Goal: Task Accomplishment & Management: Complete application form

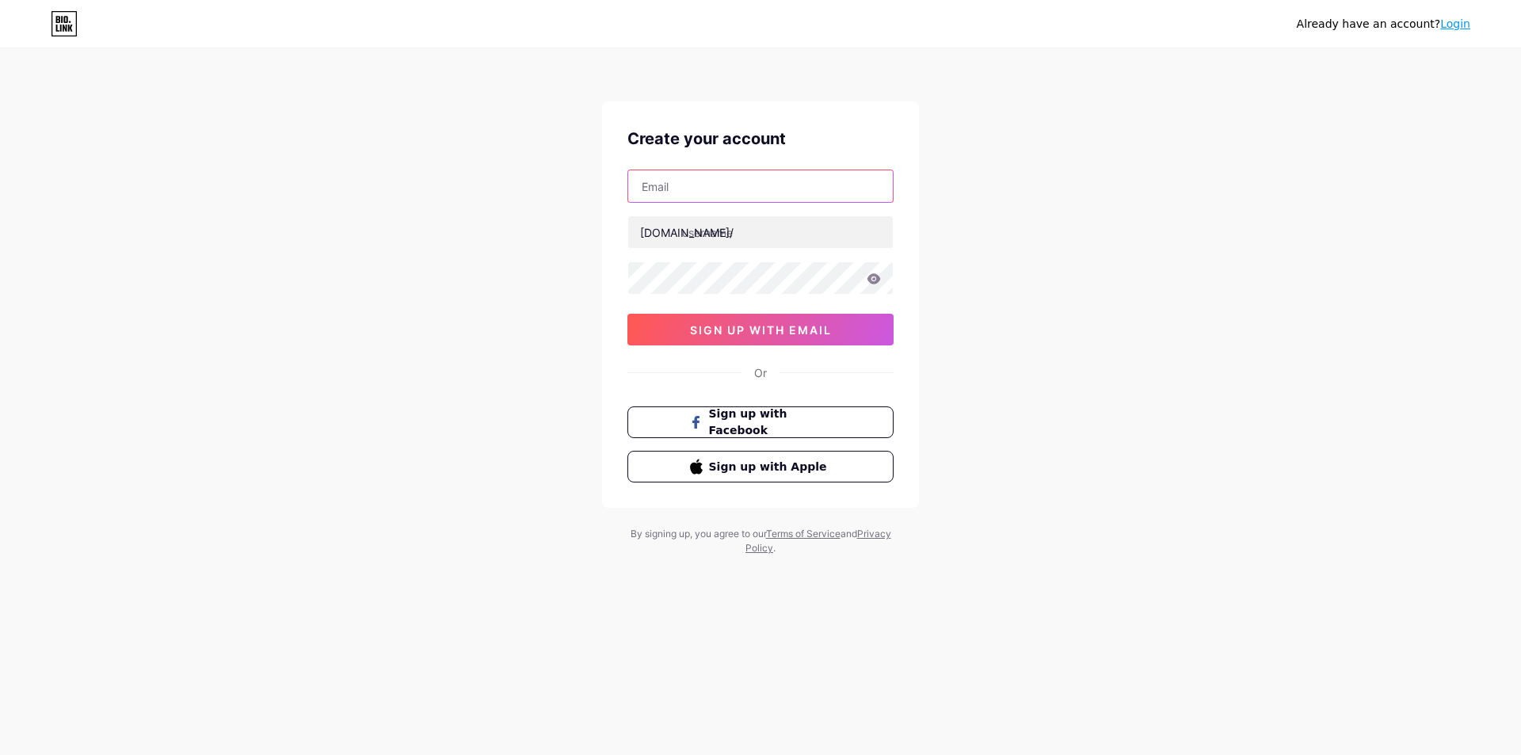
click at [729, 177] on input "text" at bounding box center [760, 186] width 265 height 32
paste input "[EMAIL_ADDRESS][DOMAIN_NAME]"
type input "[EMAIL_ADDRESS][DOMAIN_NAME]"
click at [753, 217] on input "text" at bounding box center [760, 232] width 265 height 32
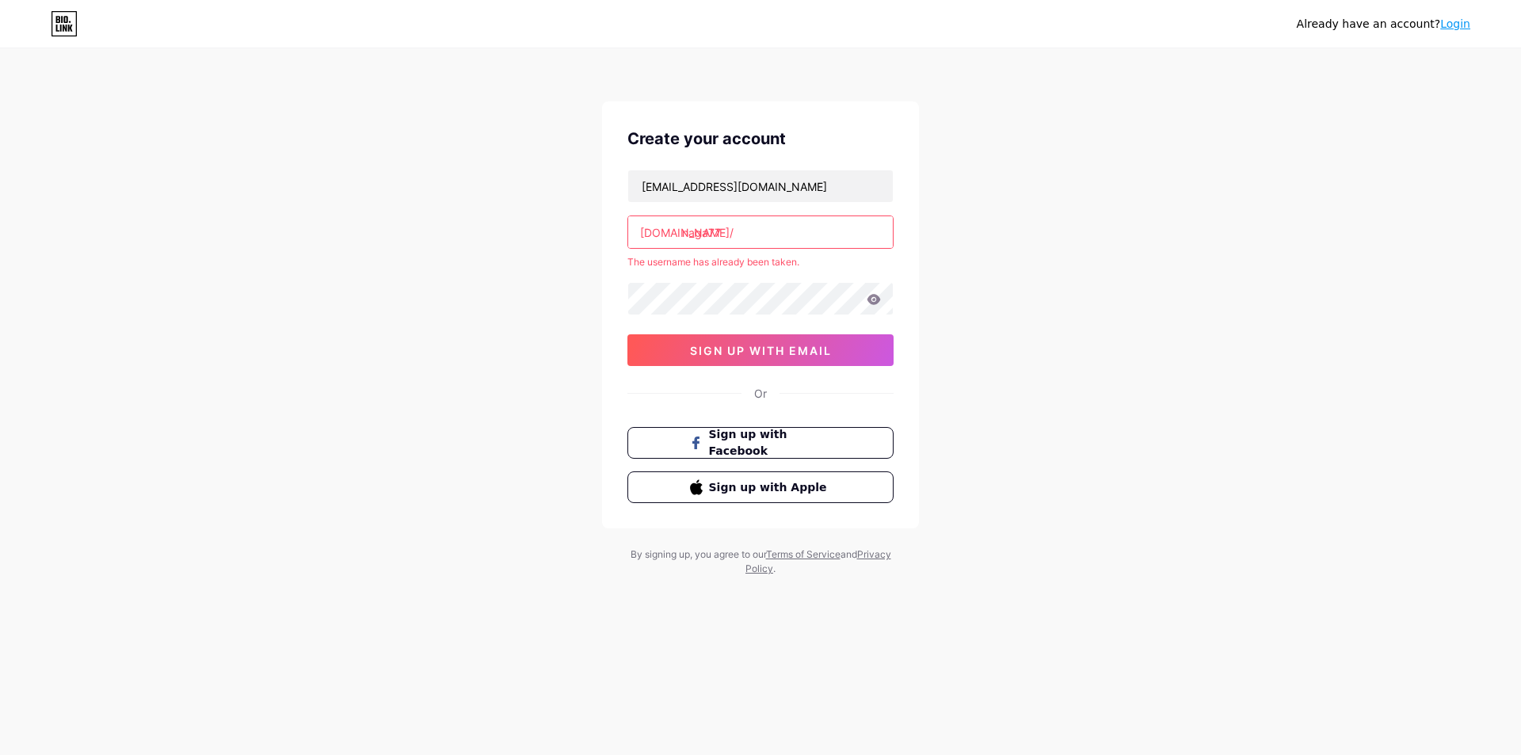
click at [772, 241] on input "naga77" at bounding box center [760, 232] width 265 height 32
click at [730, 231] on input "naga77-login" at bounding box center [760, 232] width 265 height 32
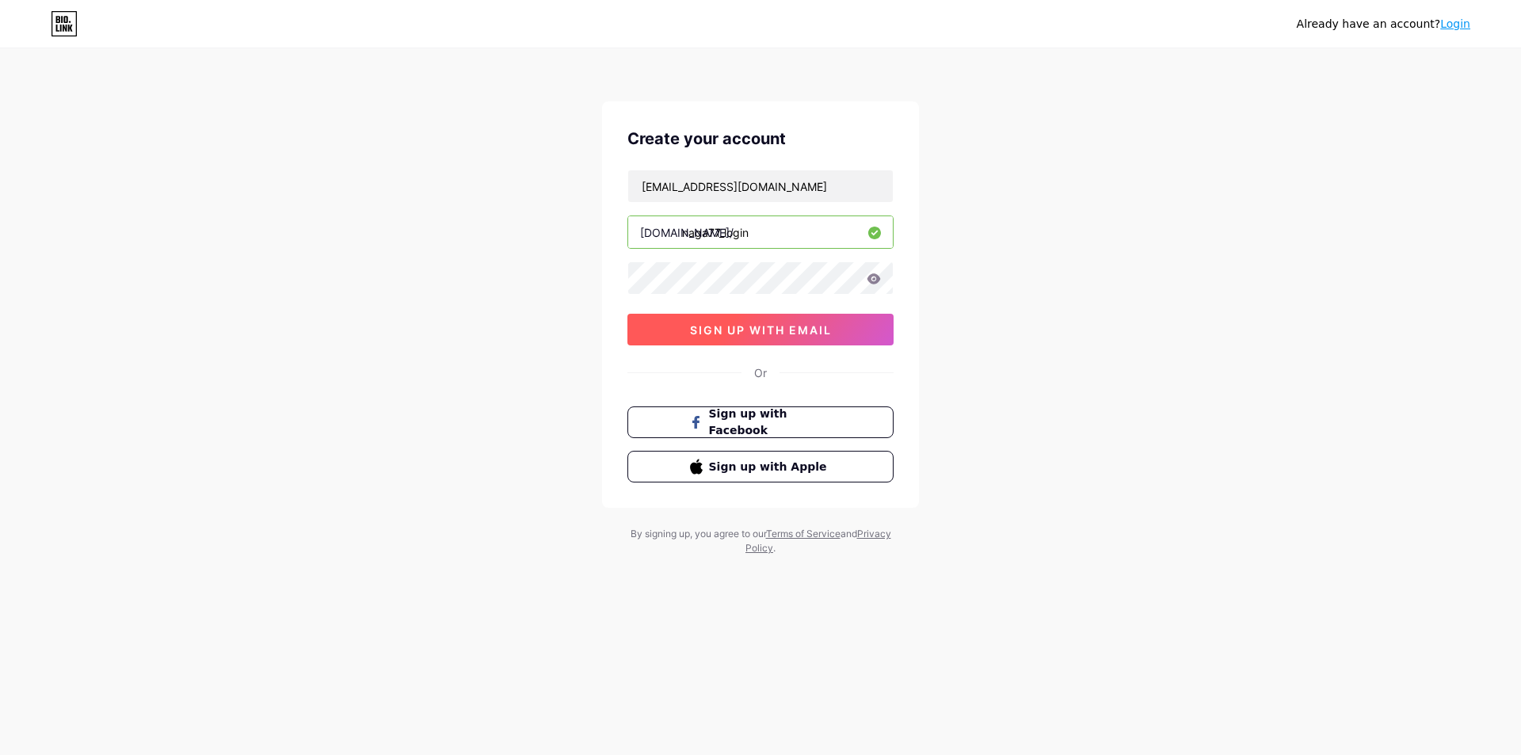
type input "naga77_login"
click at [798, 326] on span "sign up with email" at bounding box center [761, 329] width 142 height 13
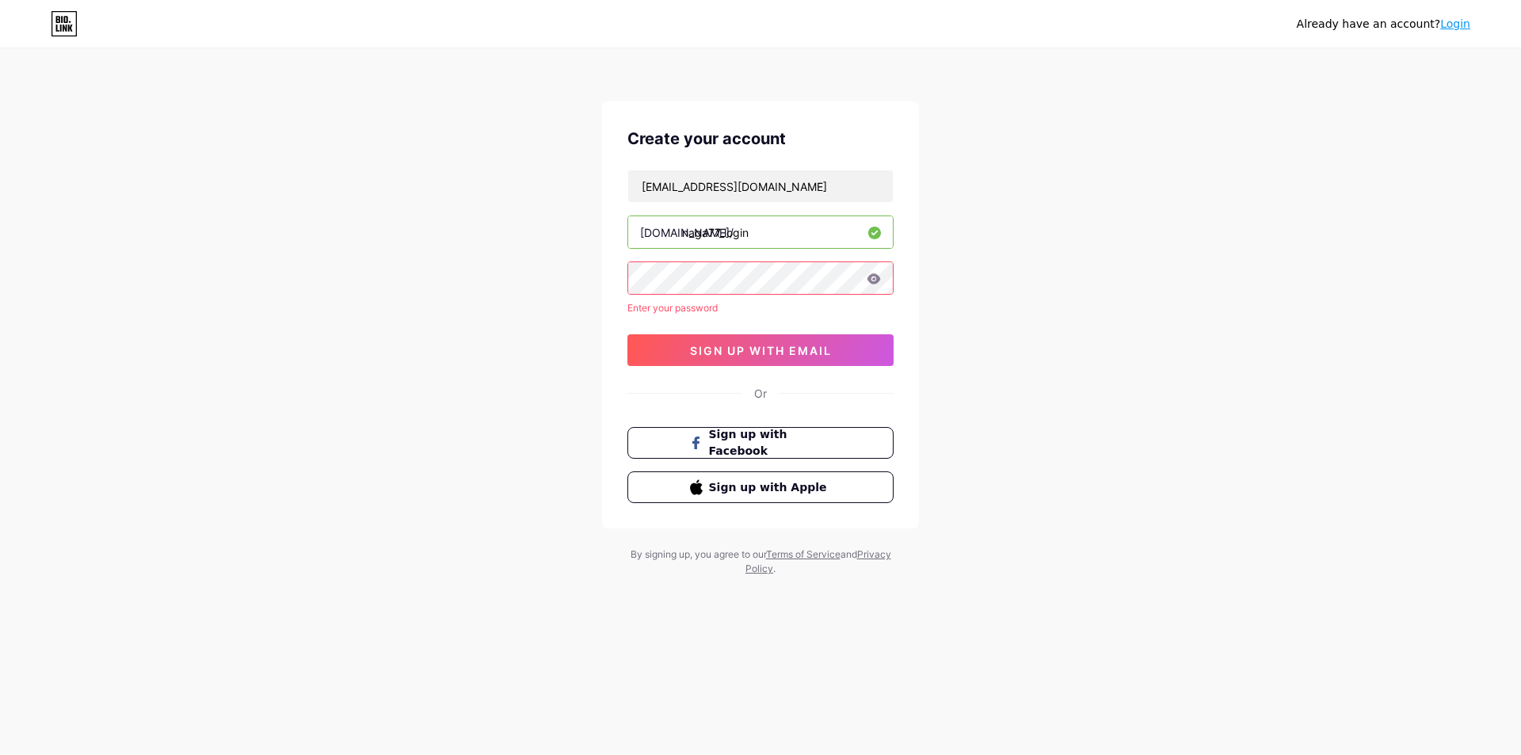
click at [875, 277] on icon at bounding box center [874, 278] width 14 height 11
click at [878, 283] on icon at bounding box center [874, 278] width 14 height 11
click at [875, 280] on icon at bounding box center [874, 278] width 14 height 11
click at [775, 346] on span "sign up with email" at bounding box center [761, 350] width 142 height 13
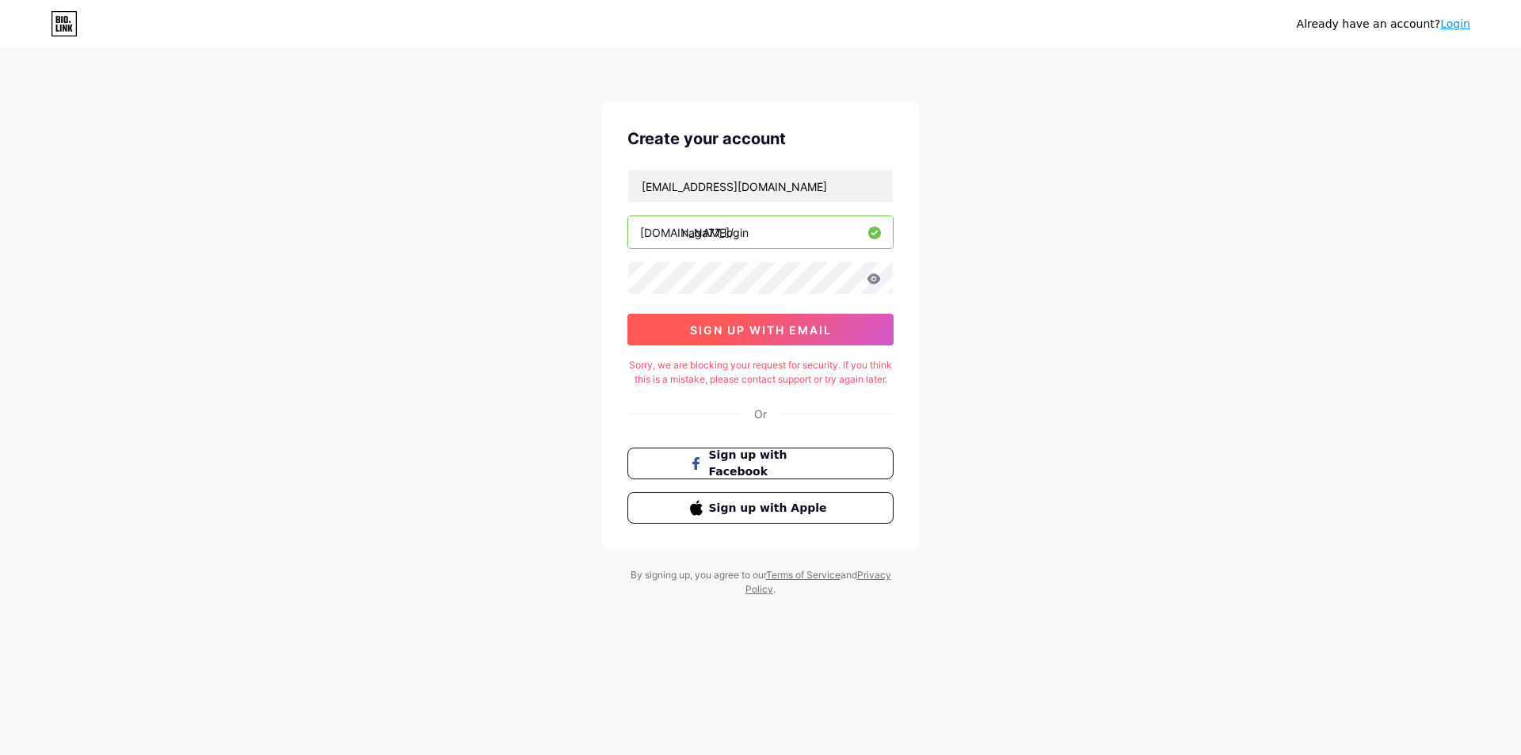
click at [784, 323] on span "sign up with email" at bounding box center [761, 329] width 142 height 13
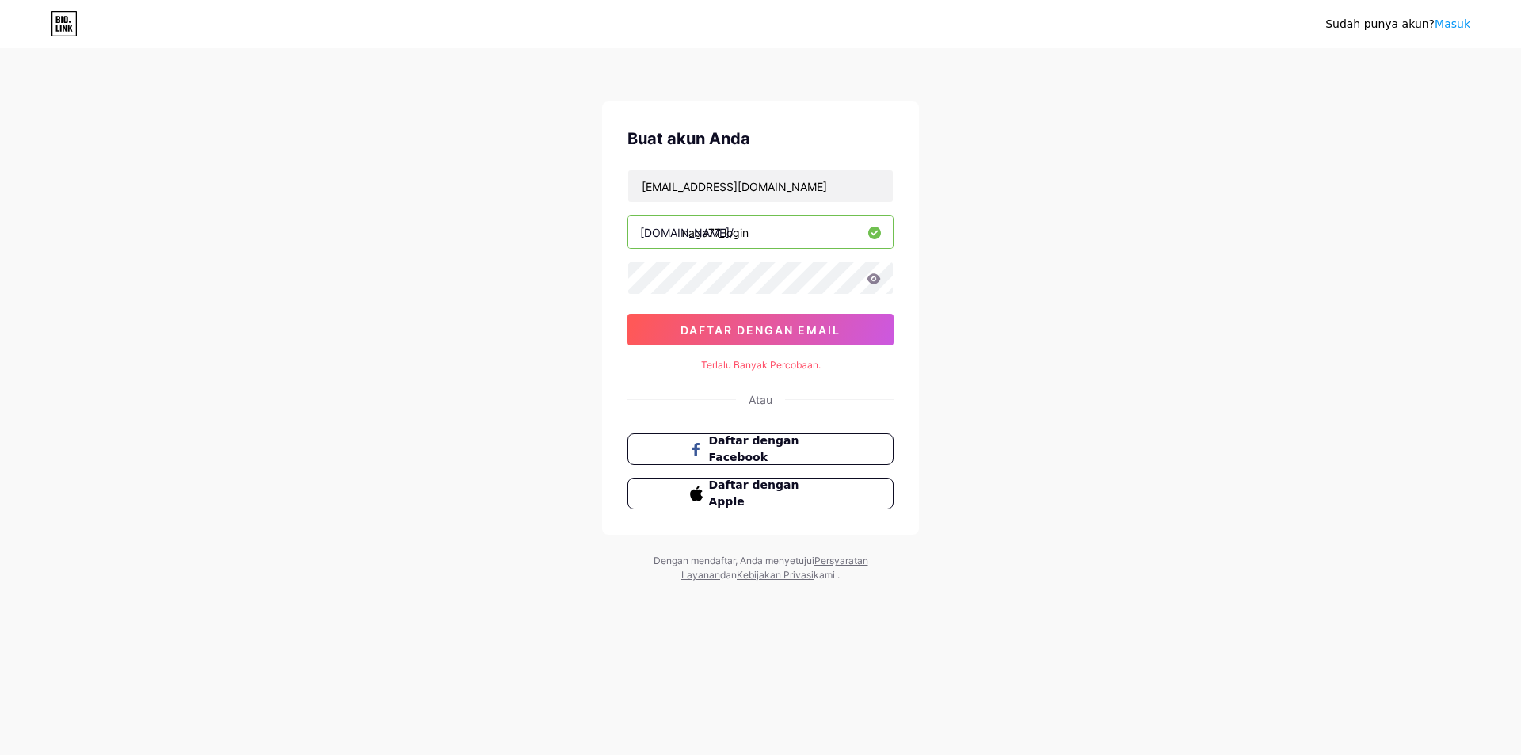
click at [875, 280] on icon at bounding box center [874, 278] width 14 height 11
click at [784, 190] on input "[EMAIL_ADDRESS][DOMAIN_NAME]" at bounding box center [760, 186] width 265 height 32
click at [772, 318] on button "daftar dengan email" at bounding box center [760, 330] width 266 height 32
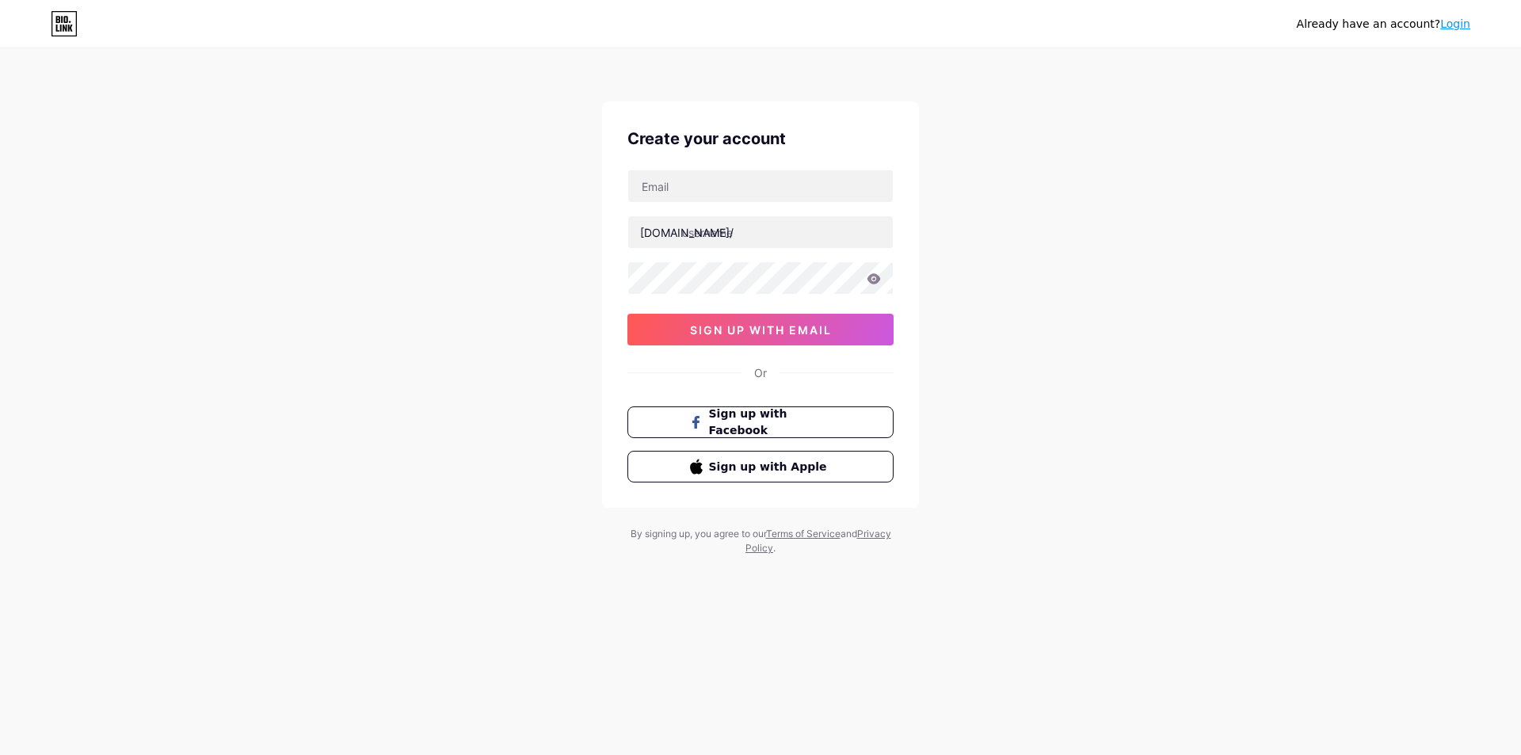
click at [759, 205] on div "[DOMAIN_NAME]/ sign up with email" at bounding box center [760, 258] width 266 height 176
click at [770, 187] on input "text" at bounding box center [760, 186] width 265 height 32
paste input "[EMAIL_ADDRESS][DOMAIN_NAME]"
type input "[EMAIL_ADDRESS][DOMAIN_NAME]"
click at [779, 223] on input "text" at bounding box center [760, 232] width 265 height 32
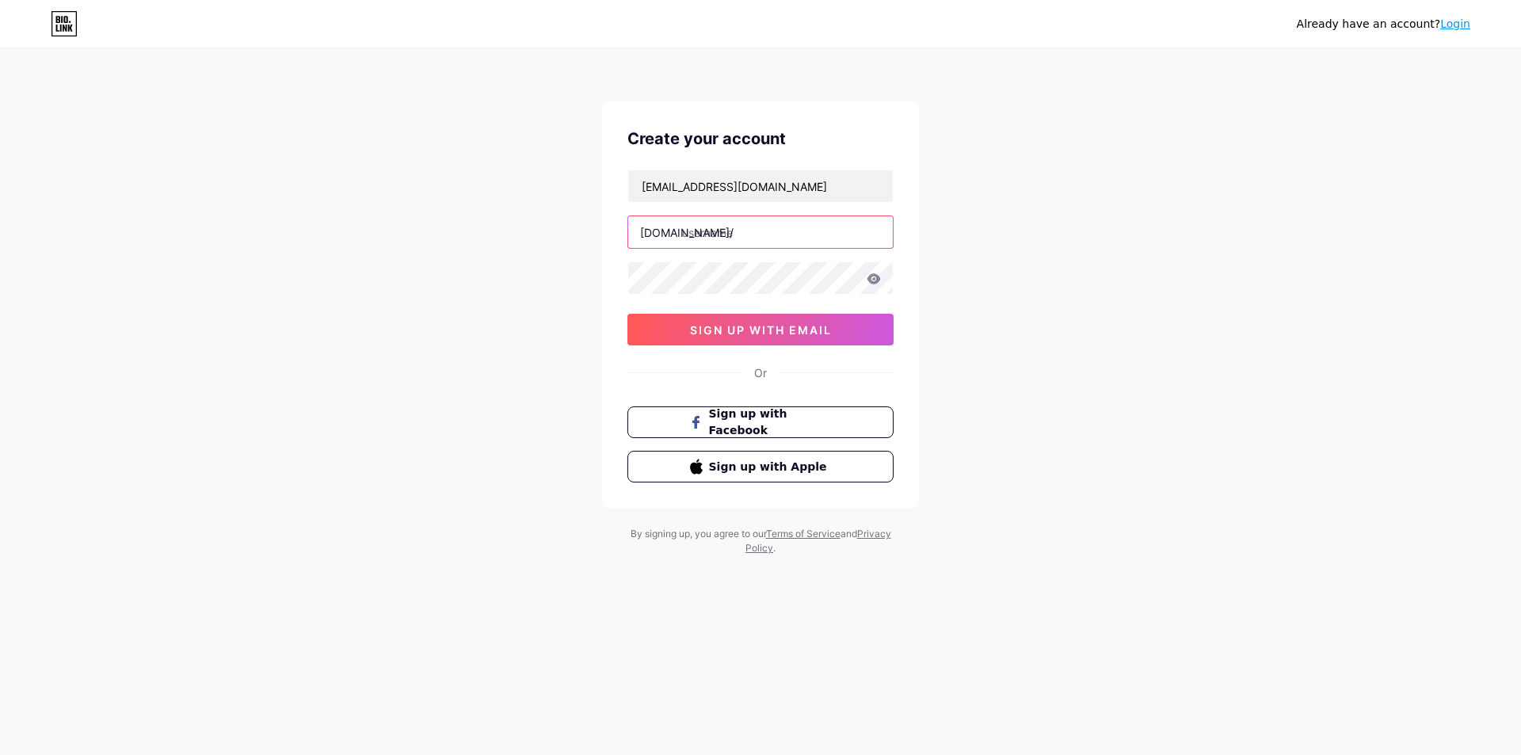
click at [832, 241] on input "text" at bounding box center [760, 232] width 265 height 32
type input "naga77_login"
click at [742, 328] on span "sign up with email" at bounding box center [761, 329] width 142 height 13
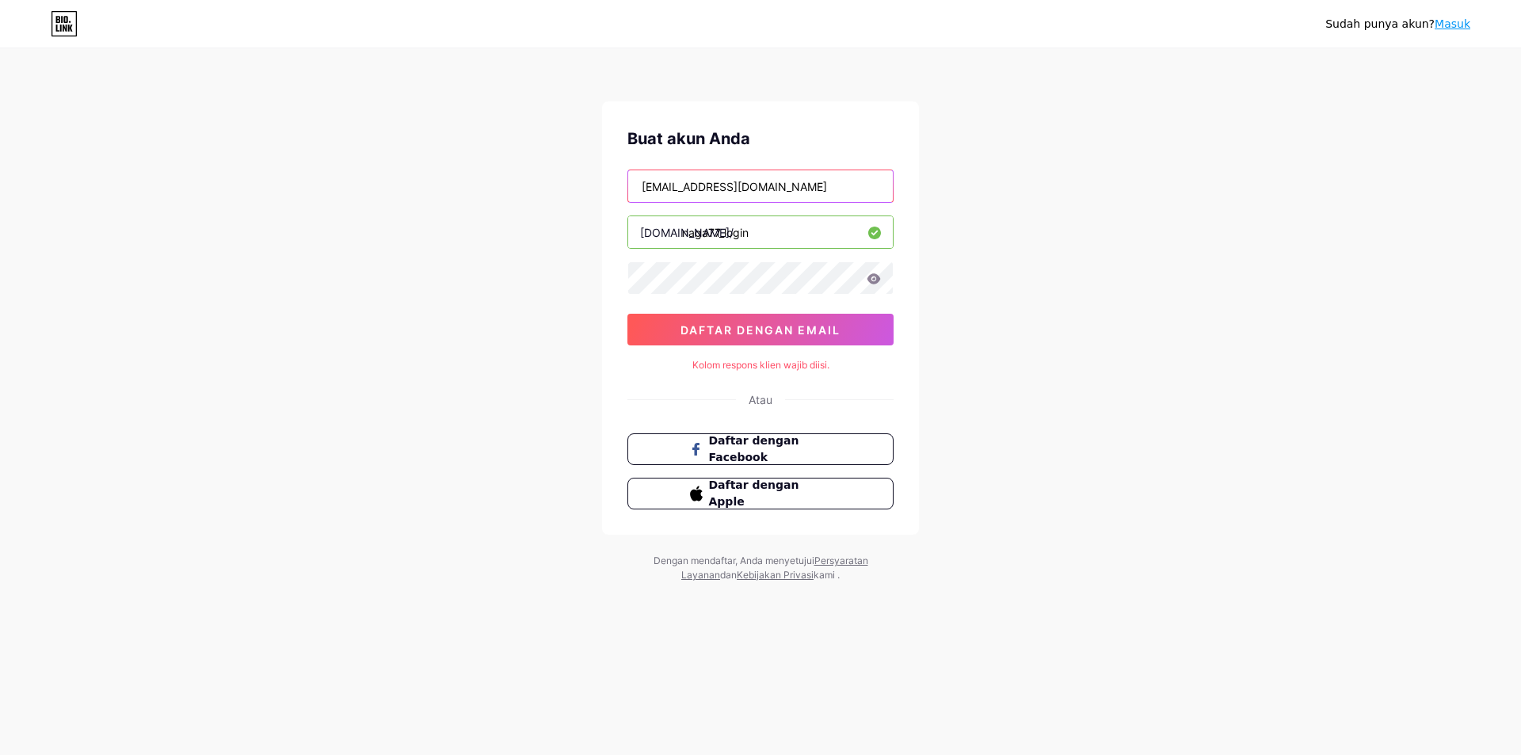
click at [760, 199] on input "[EMAIL_ADDRESS][DOMAIN_NAME]" at bounding box center [760, 186] width 265 height 32
click at [791, 231] on input "naga77_login" at bounding box center [760, 232] width 265 height 32
click at [876, 277] on icon at bounding box center [874, 278] width 13 height 10
click at [818, 324] on font "daftar dengan email" at bounding box center [761, 329] width 160 height 13
click at [729, 138] on font "Buat akun Anda" at bounding box center [688, 138] width 123 height 19
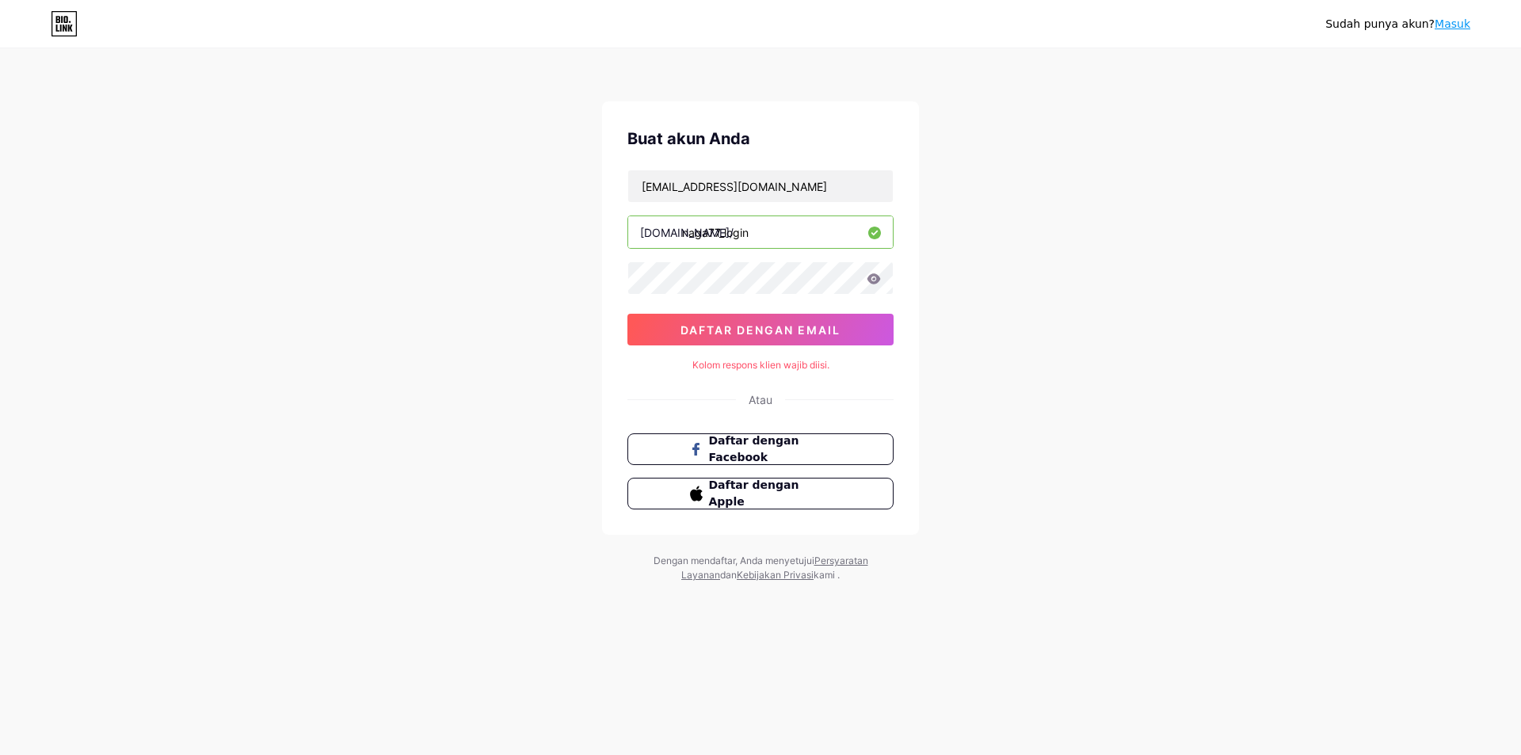
click at [780, 167] on div "Buat akun Anda narau2651@gmail.com bio.link/ naga77_login daftar dengan email K…" at bounding box center [760, 317] width 317 height 433
click at [790, 193] on input "[EMAIL_ADDRESS][DOMAIN_NAME]" at bounding box center [760, 186] width 265 height 32
click at [799, 240] on input "naga77_login" at bounding box center [760, 232] width 265 height 32
click at [812, 245] on input "naga77_login" at bounding box center [760, 232] width 265 height 32
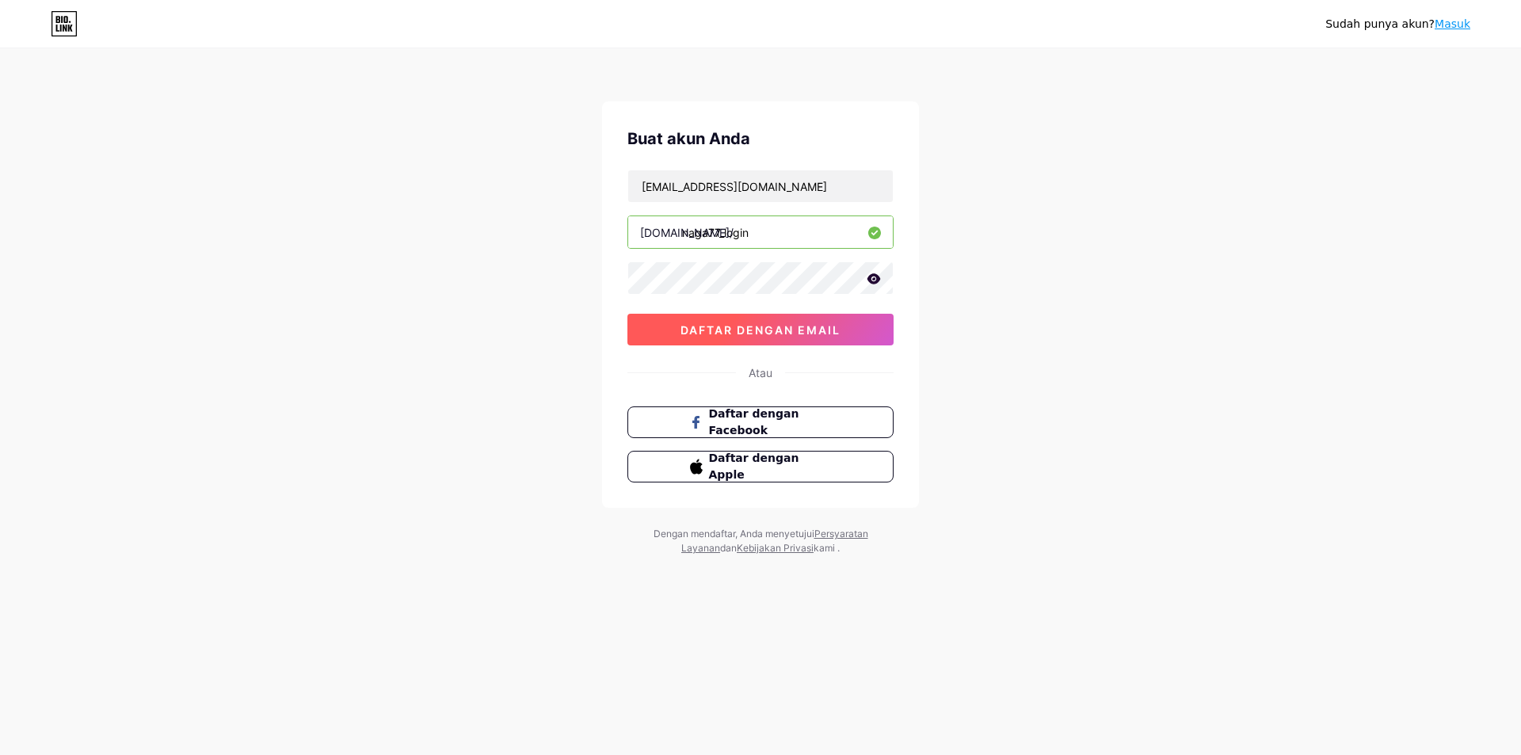
click at [816, 319] on button "daftar dengan email" at bounding box center [760, 330] width 266 height 32
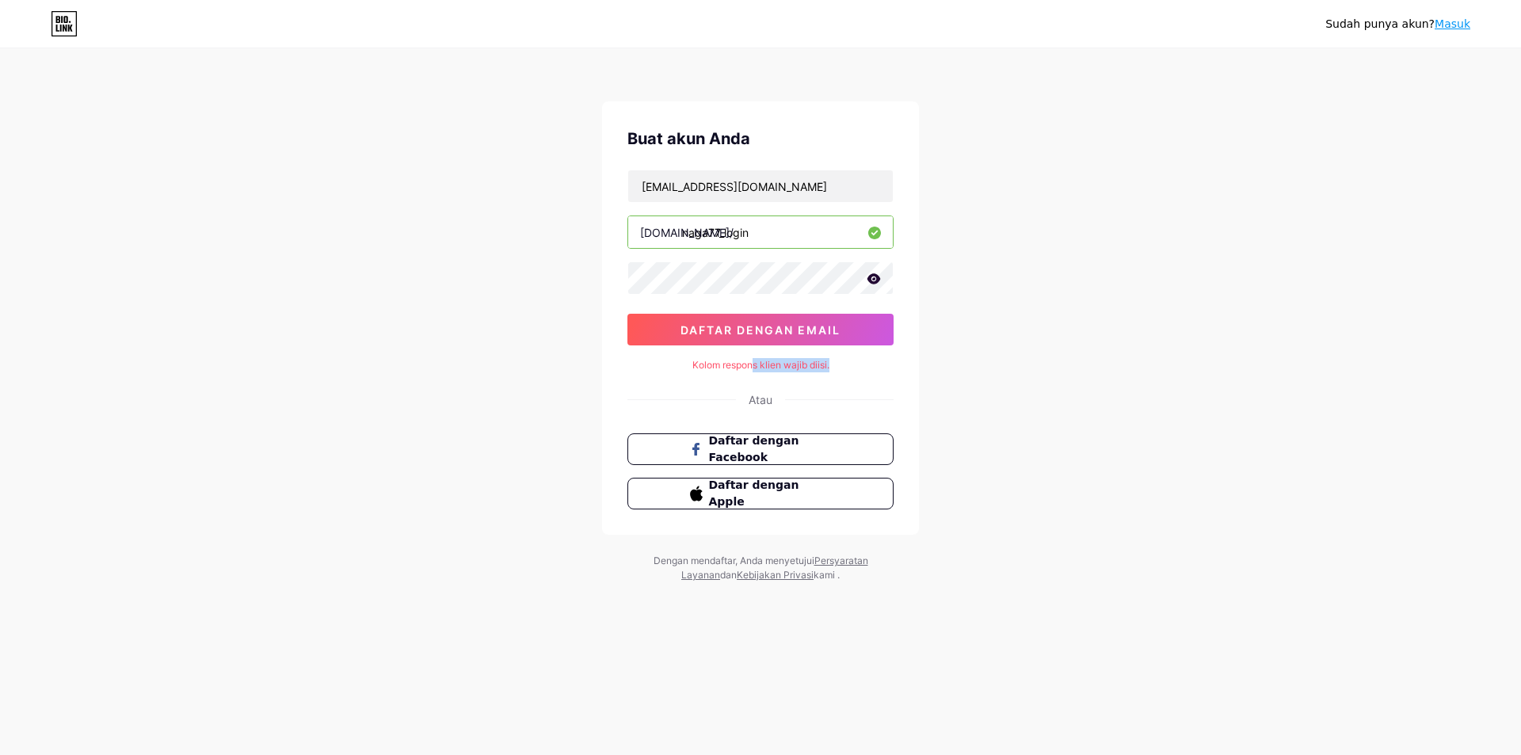
drag, startPoint x: 750, startPoint y: 366, endPoint x: 837, endPoint y: 366, distance: 86.4
click at [837, 366] on div "Kolom respons klien wajib diisi." at bounding box center [760, 365] width 266 height 14
drag, startPoint x: 911, startPoint y: 338, endPoint x: 832, endPoint y: 191, distance: 167.3
click at [913, 337] on div "Buat akun Anda narau2651@gmail.com bio.link/ naga77_login daftar dengan email K…" at bounding box center [760, 317] width 317 height 433
click at [44, 28] on div "Sudah punya akun? Masuk" at bounding box center [760, 23] width 1521 height 25
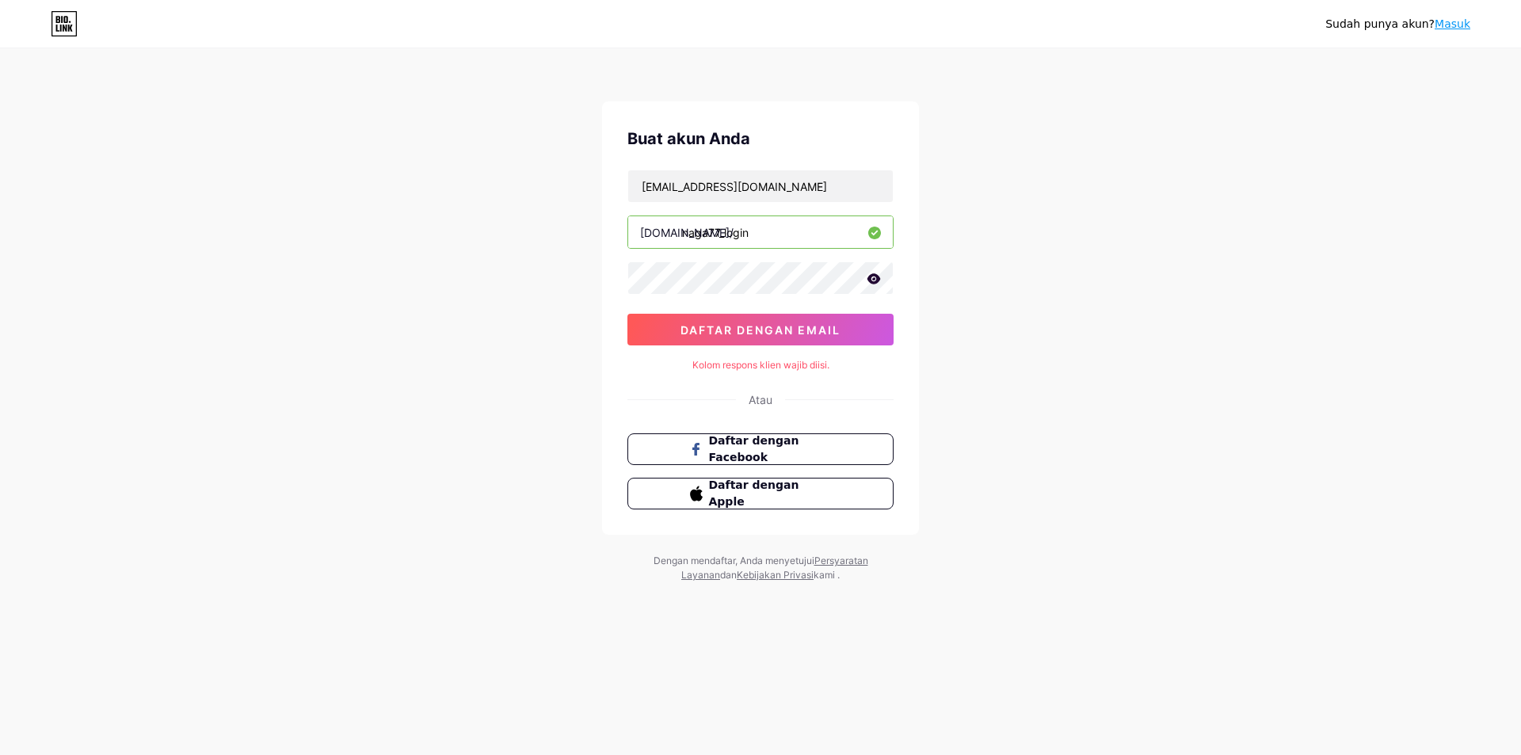
click at [62, 24] on icon at bounding box center [64, 23] width 27 height 25
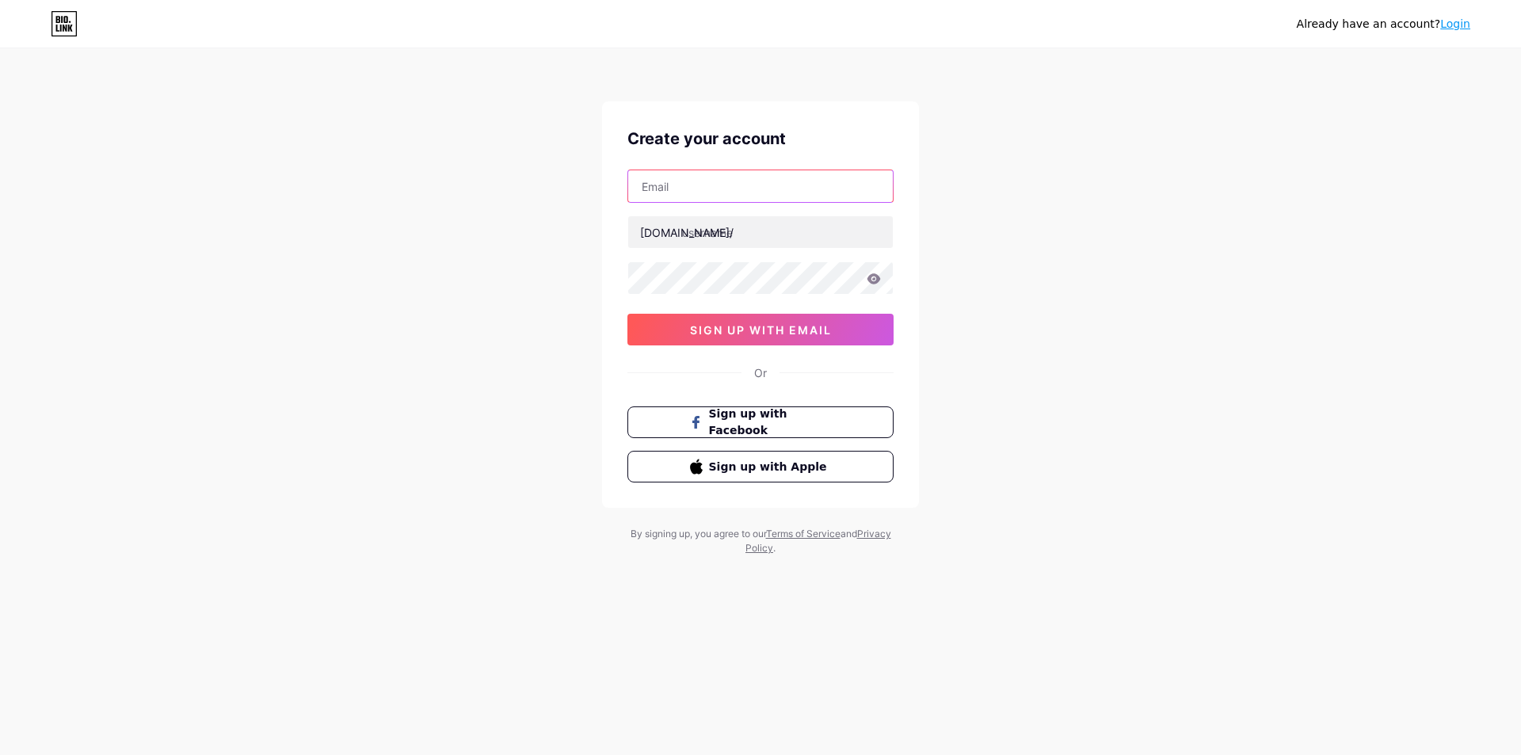
click at [765, 194] on input "text" at bounding box center [760, 186] width 265 height 32
paste input "[EMAIL_ADDRESS][DOMAIN_NAME]"
type input "[EMAIL_ADDRESS][DOMAIN_NAME]"
click at [742, 231] on input "text" at bounding box center [760, 232] width 265 height 32
type input "naga77_login"
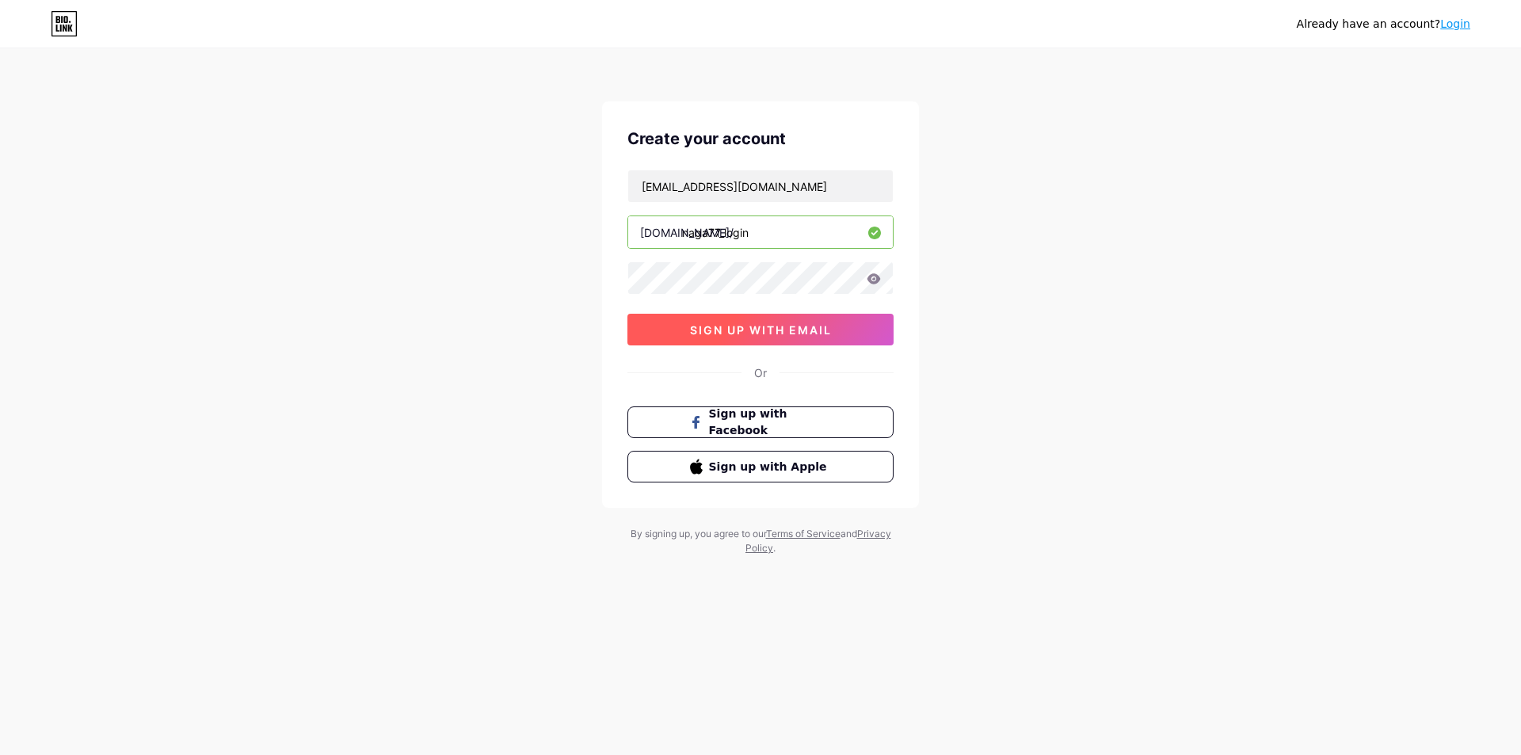
click at [738, 316] on button "sign up with email" at bounding box center [760, 330] width 266 height 32
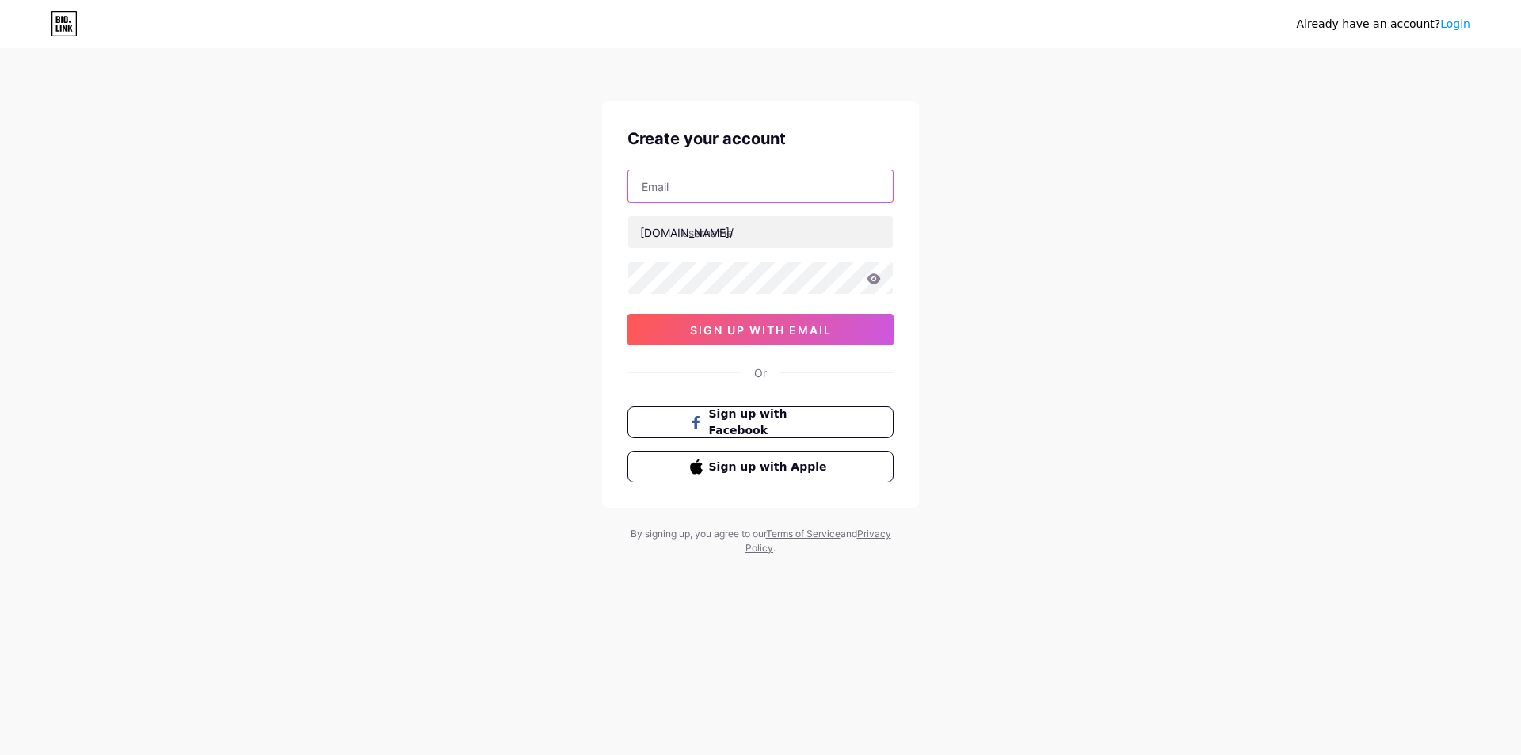
click at [721, 195] on input "text" at bounding box center [760, 186] width 265 height 32
type input "[EMAIL_ADDRESS][DOMAIN_NAME]"
click at [749, 235] on input "text" at bounding box center [760, 232] width 265 height 32
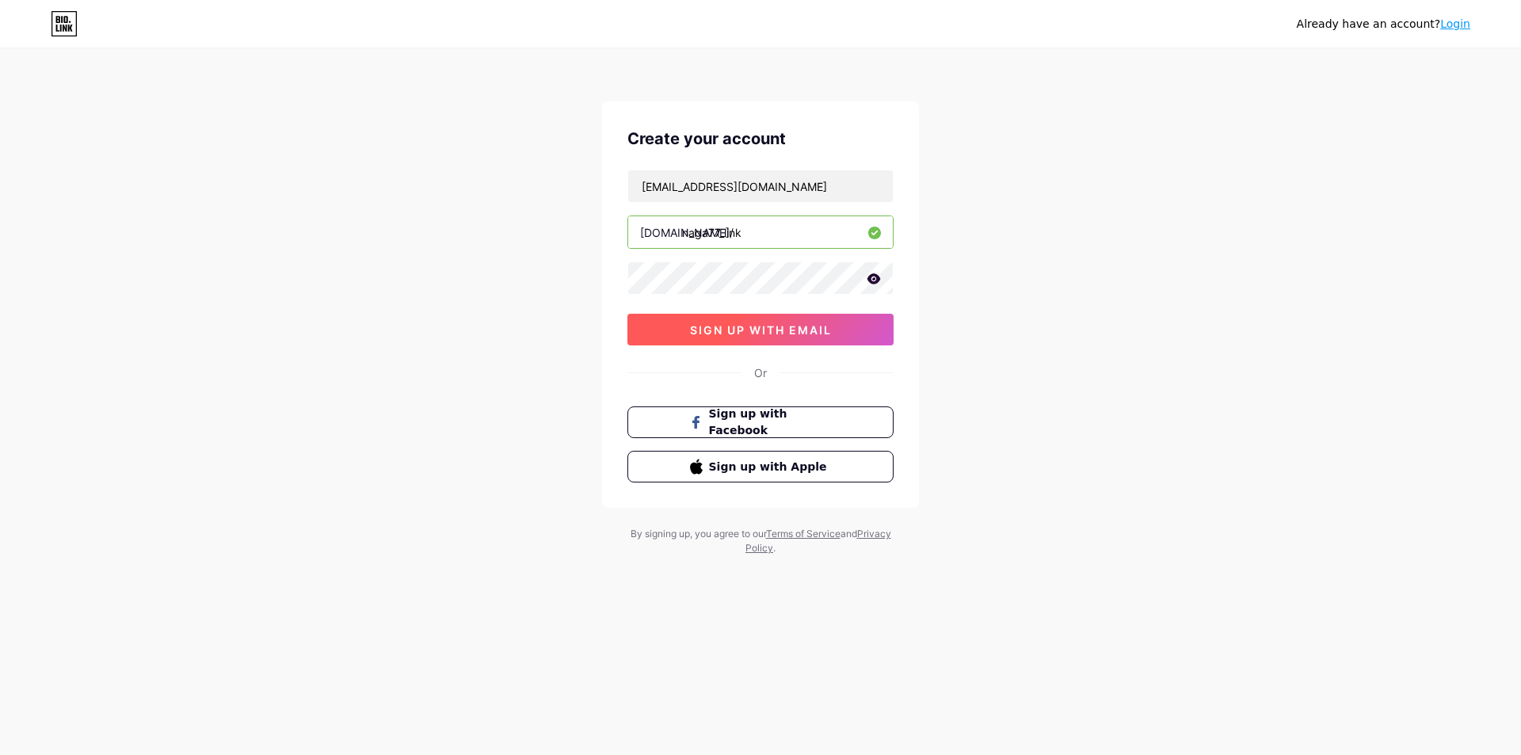
click at [811, 338] on button "sign up with email" at bounding box center [760, 330] width 266 height 32
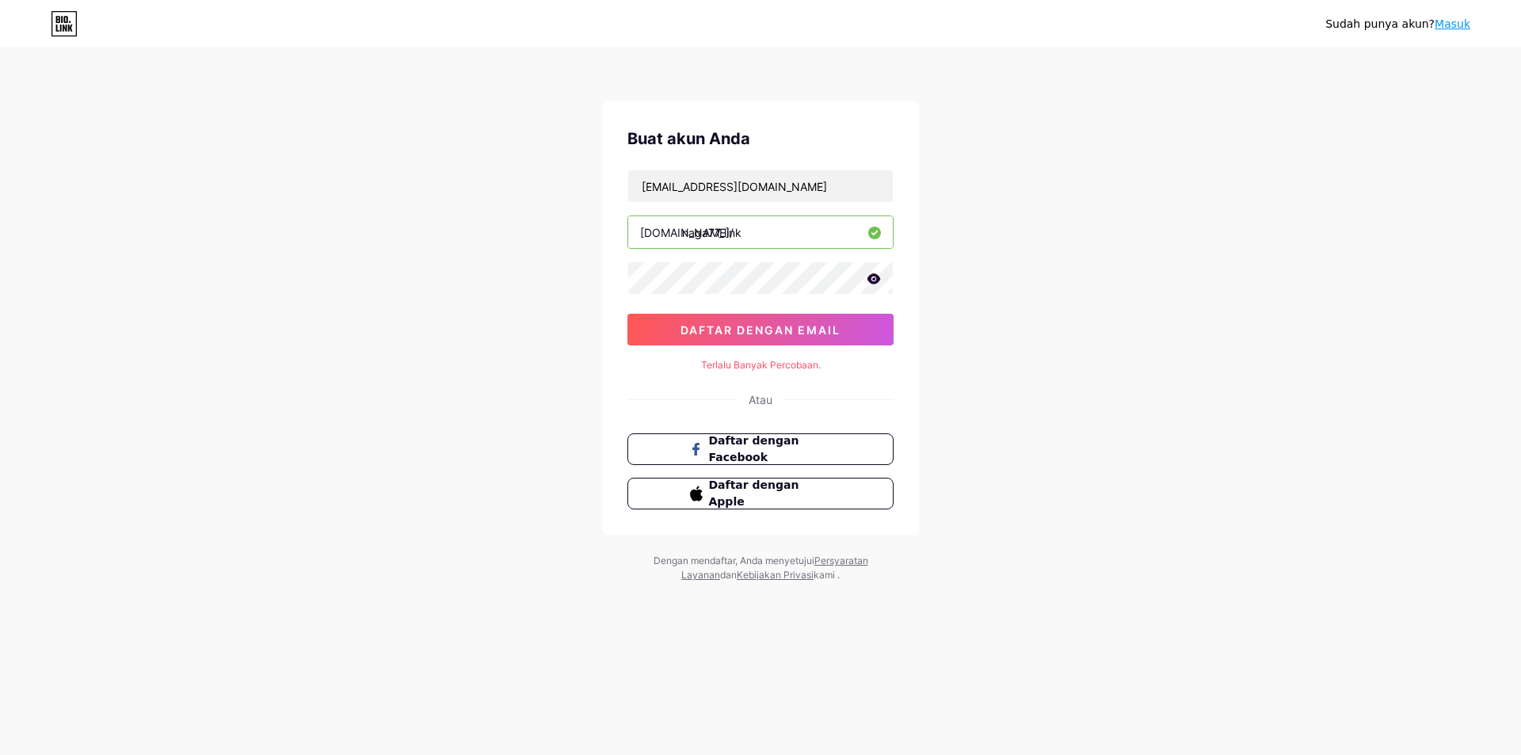
click at [742, 233] on input "naga77_link" at bounding box center [760, 232] width 265 height 32
type input "naga77_login"
click at [784, 329] on font "daftar dengan email" at bounding box center [761, 329] width 160 height 13
click at [1454, 25] on font "Masuk" at bounding box center [1453, 23] width 36 height 13
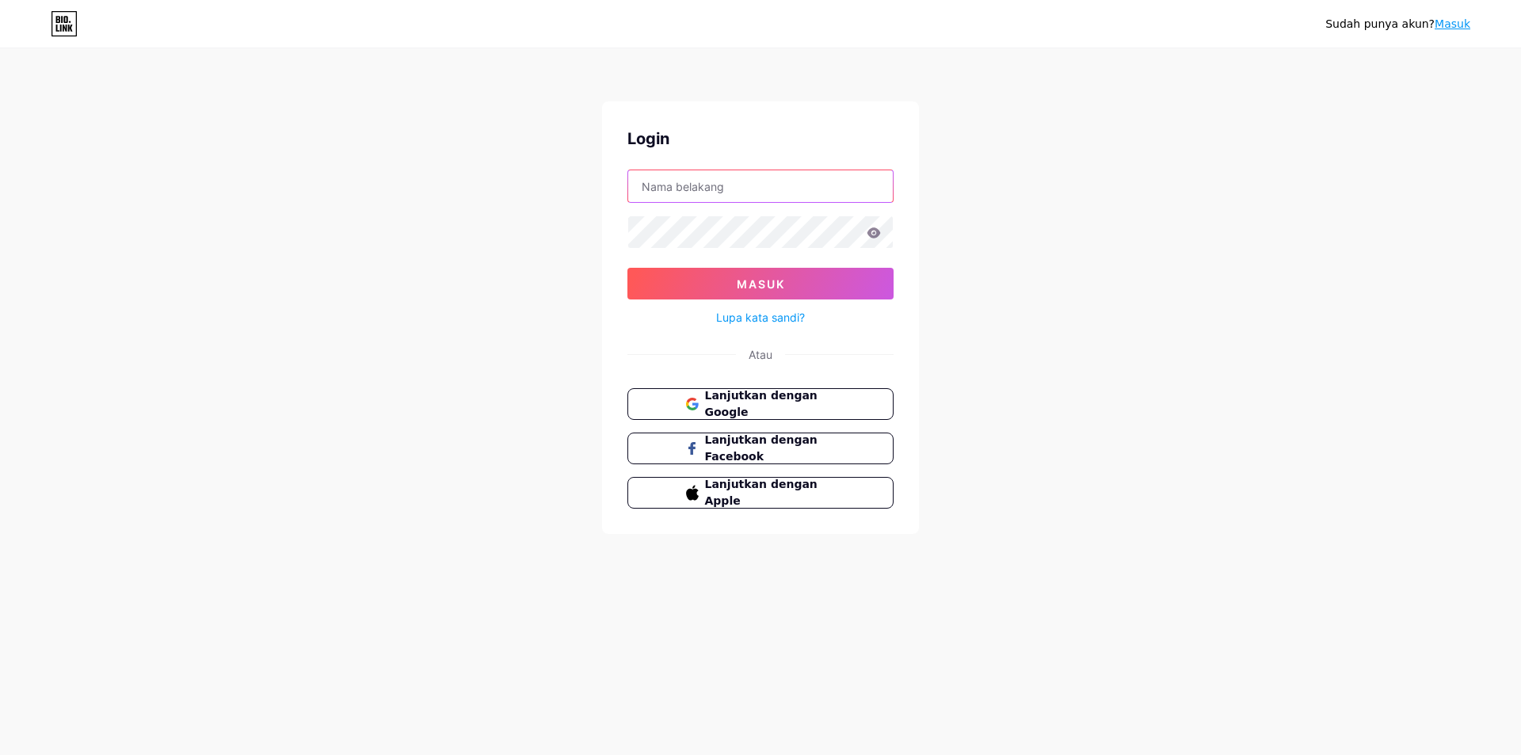
click at [832, 193] on input "text" at bounding box center [760, 186] width 265 height 32
type input "[EMAIL_ADDRESS][DOMAIN_NAME]"
click at [878, 235] on icon at bounding box center [874, 232] width 13 height 10
click at [803, 279] on button "Masuk" at bounding box center [760, 284] width 266 height 32
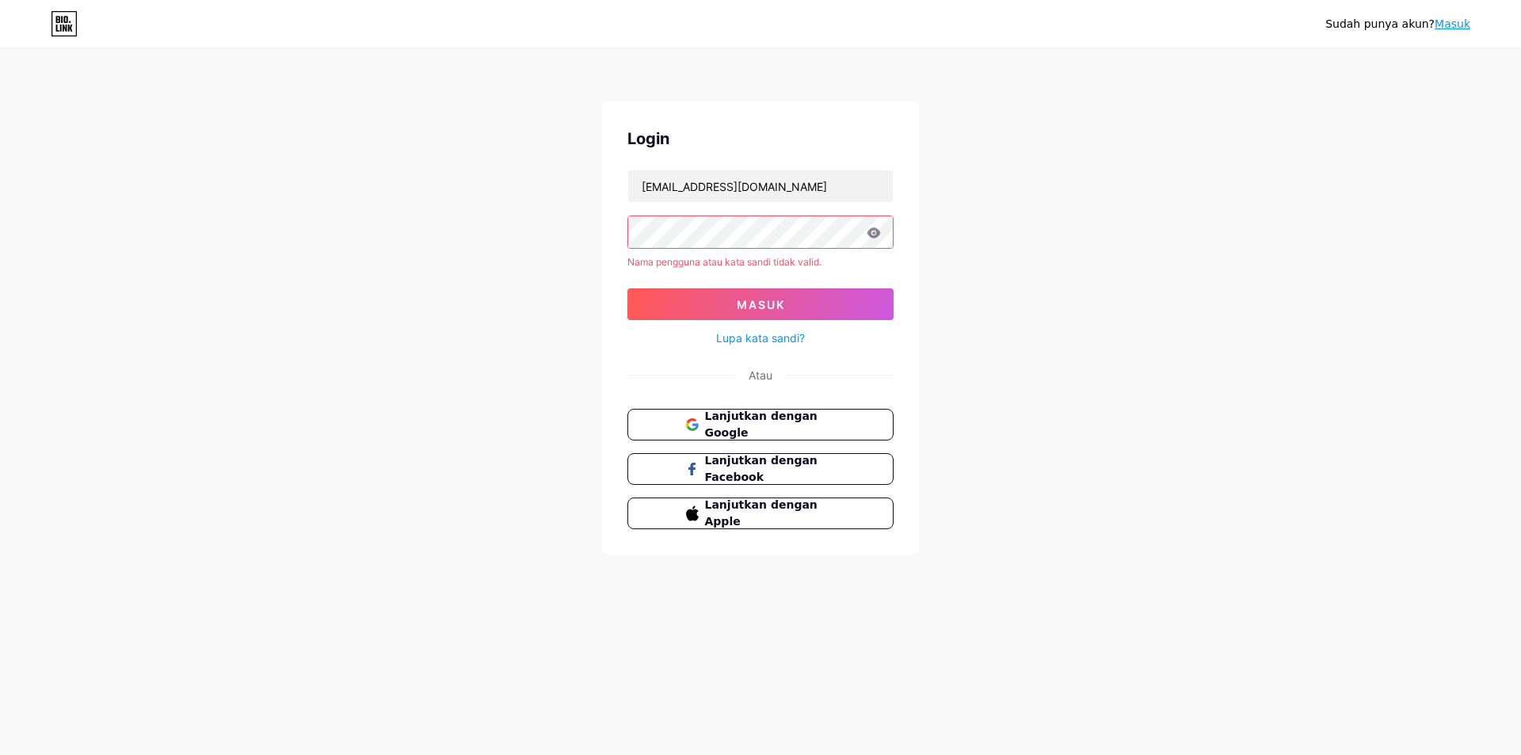
click at [68, 14] on icon at bounding box center [64, 23] width 27 height 25
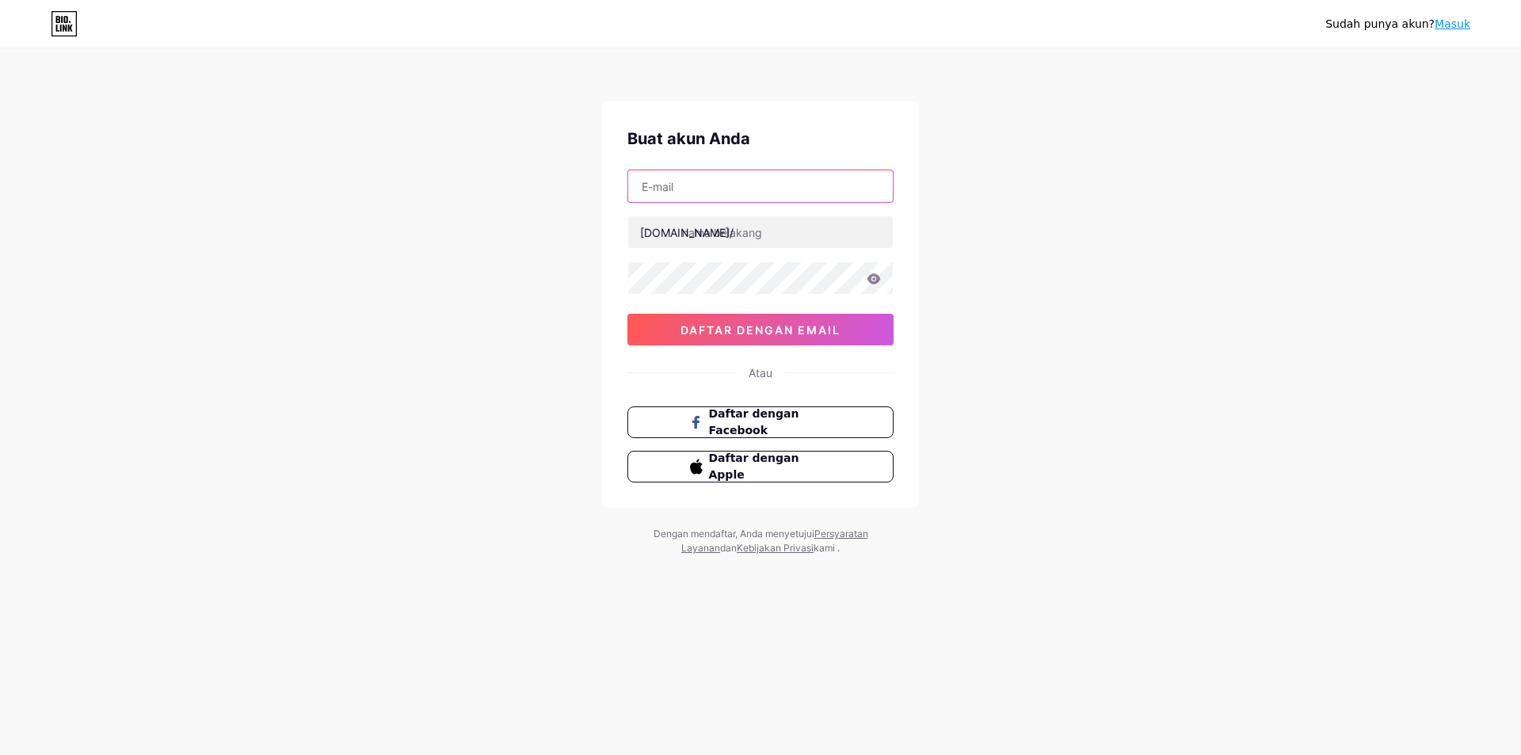
click at [750, 192] on input "text" at bounding box center [760, 186] width 265 height 32
paste input "[EMAIL_ADDRESS][DOMAIN_NAME]"
type input "[EMAIL_ADDRESS][DOMAIN_NAME]"
click at [791, 241] on input "text" at bounding box center [760, 232] width 265 height 32
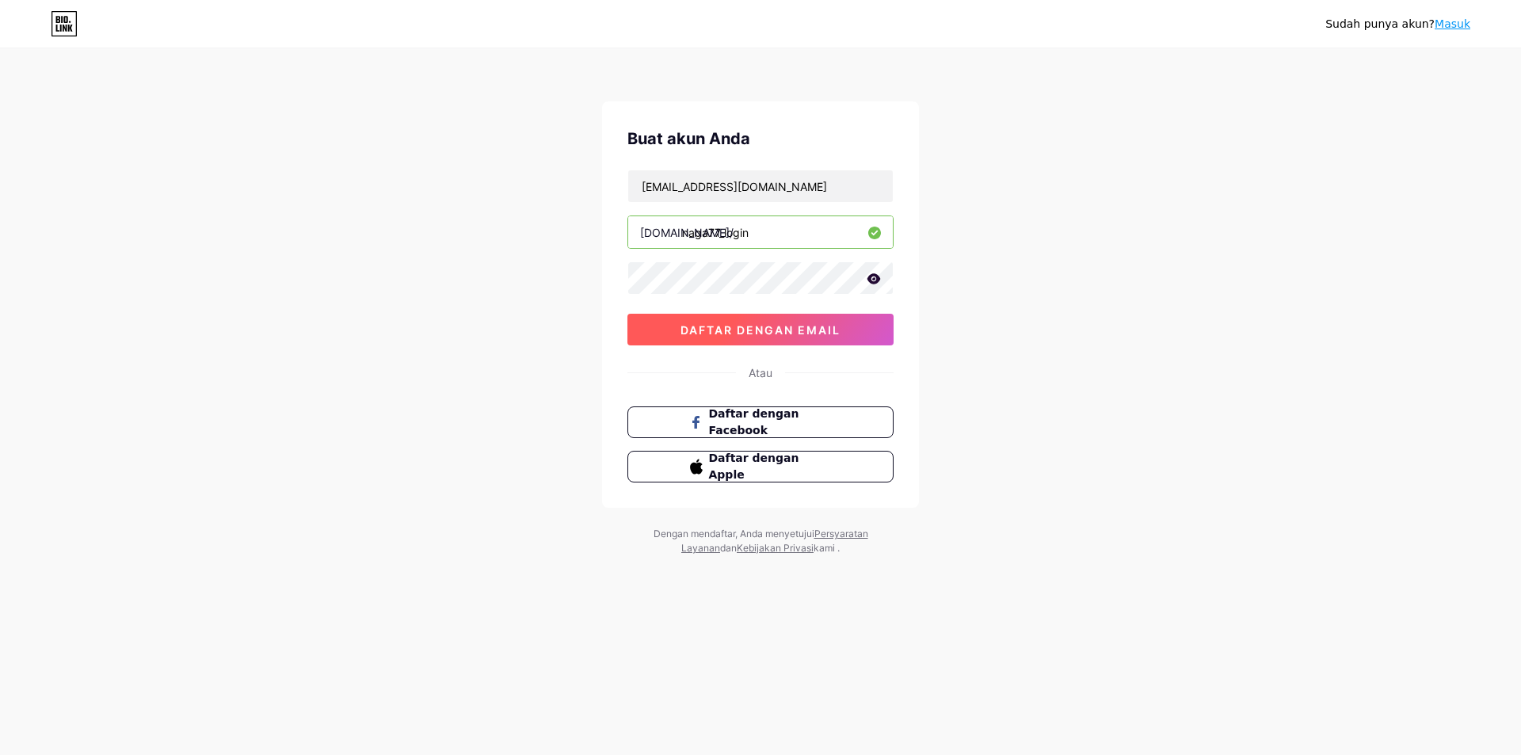
type input "naga77_login"
click at [810, 317] on button "daftar dengan email" at bounding box center [760, 330] width 266 height 32
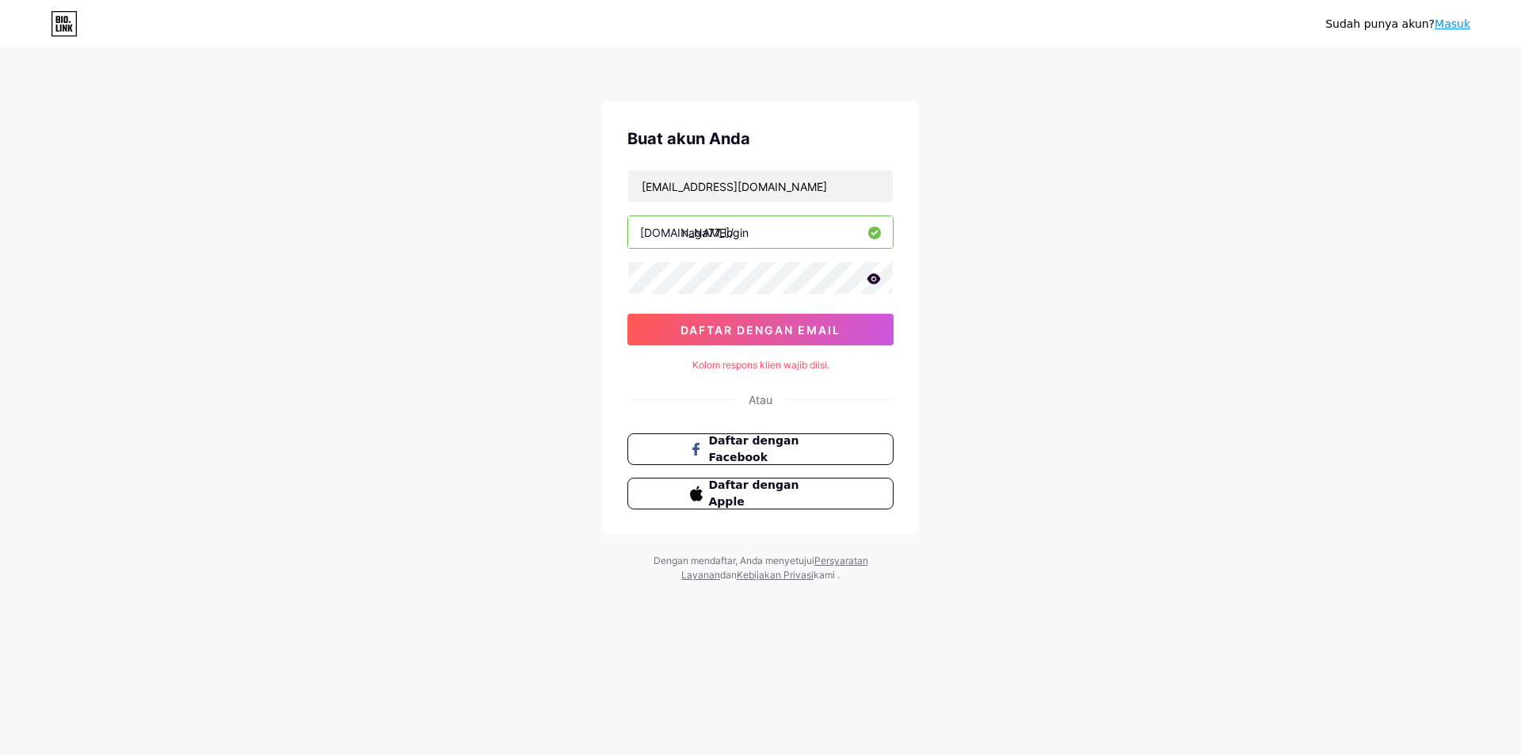
click at [885, 60] on div "Sudah punya akun? Masuk Buat akun Anda [EMAIL_ADDRESS][DOMAIN_NAME] [DOMAIN_NAM…" at bounding box center [760, 316] width 1521 height 633
